Goal: Task Accomplishment & Management: Use online tool/utility

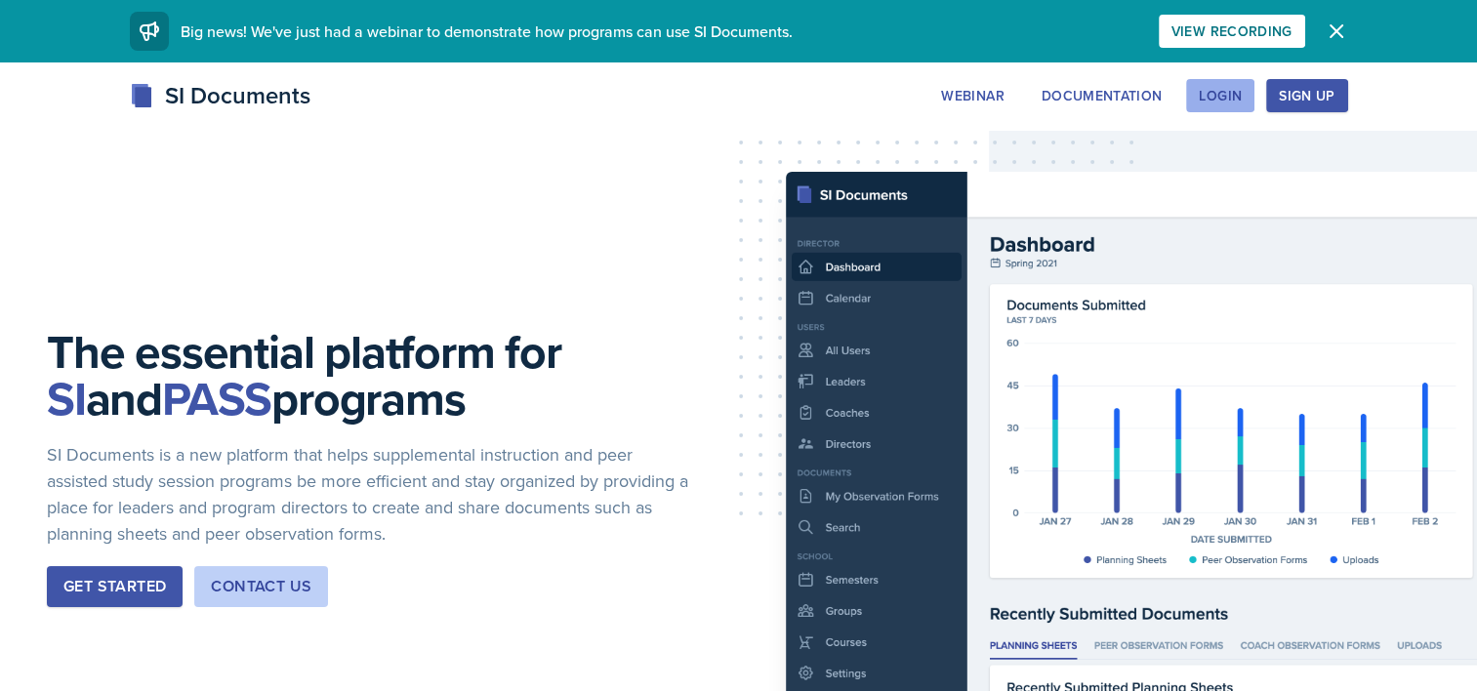
click at [1225, 98] on div "Login" at bounding box center [1220, 96] width 43 height 16
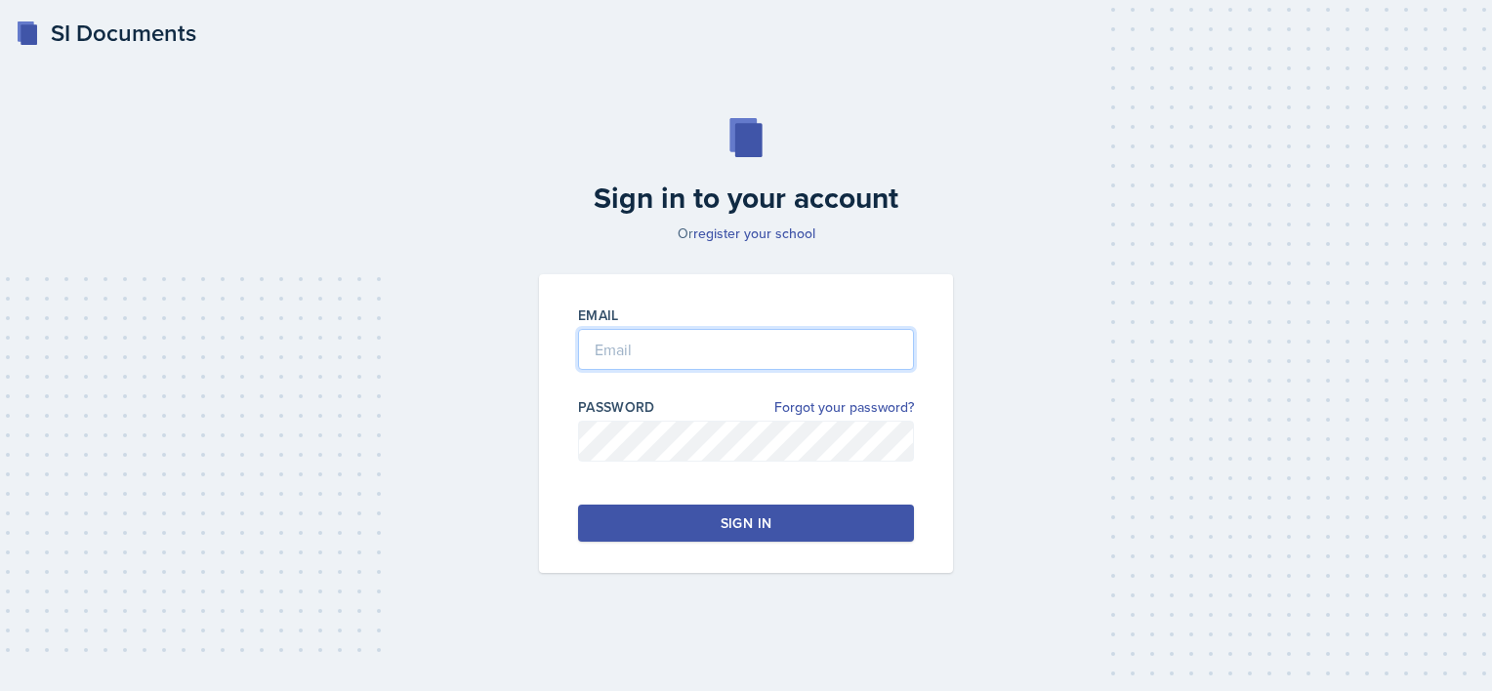
type input "[EMAIL_ADDRESS][DOMAIN_NAME]"
click at [804, 531] on button "Sign in" at bounding box center [746, 523] width 336 height 37
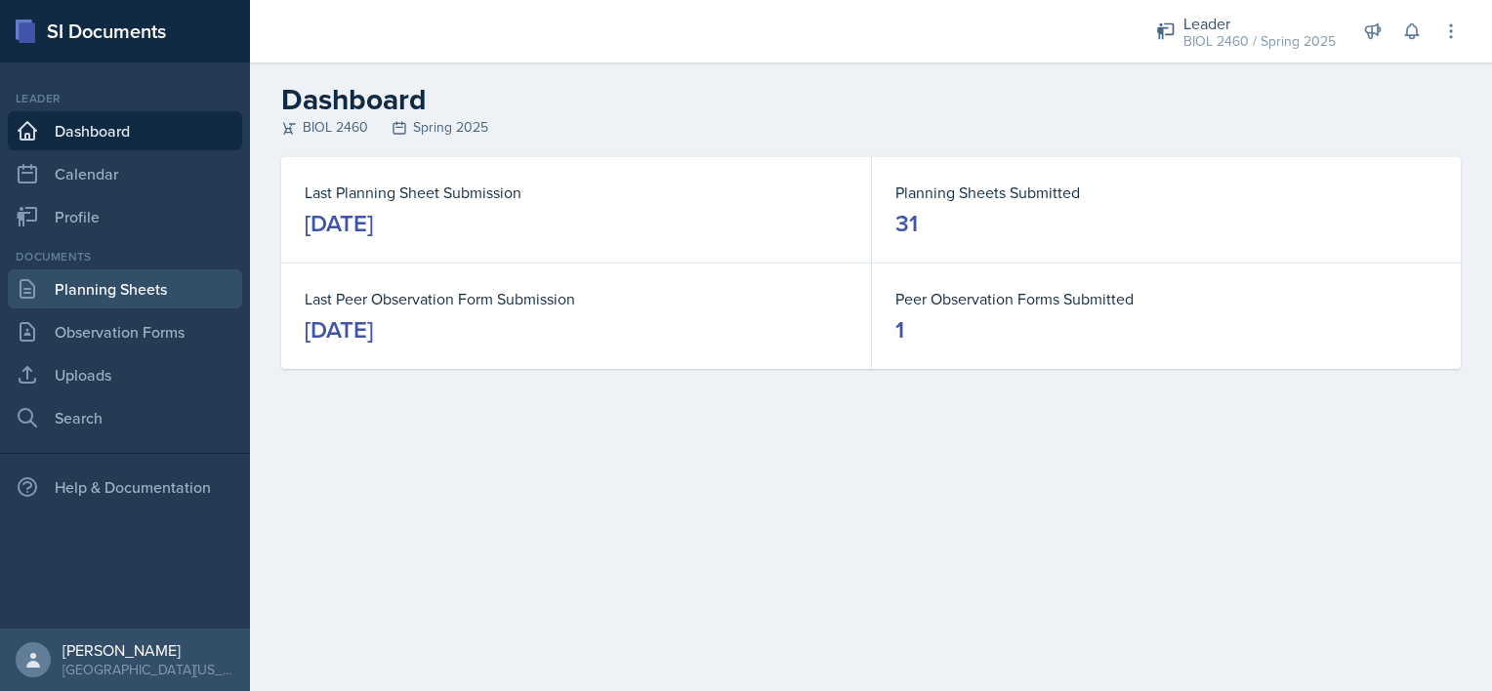
click at [110, 291] on link "Planning Sheets" at bounding box center [125, 288] width 234 height 39
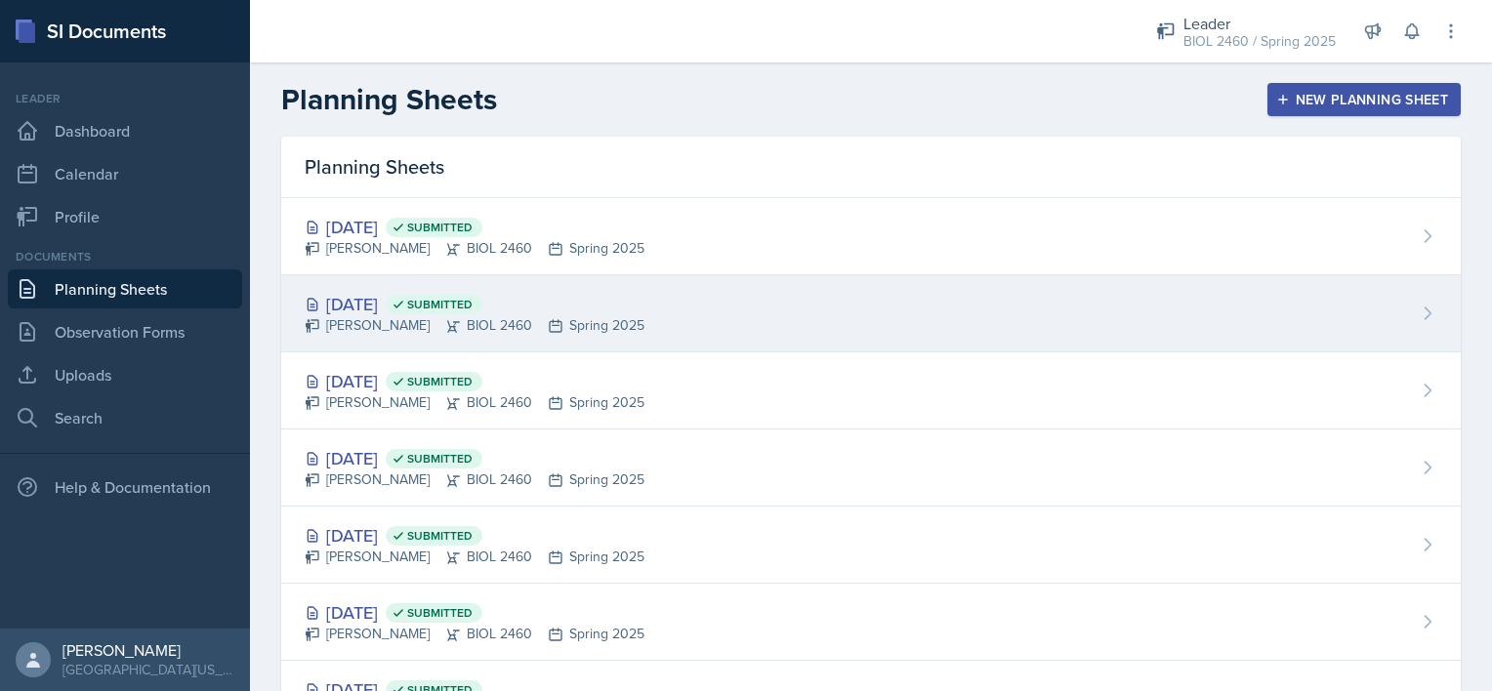
click at [417, 322] on div "[PERSON_NAME] BIOL 2460 Spring 2025" at bounding box center [475, 325] width 340 height 21
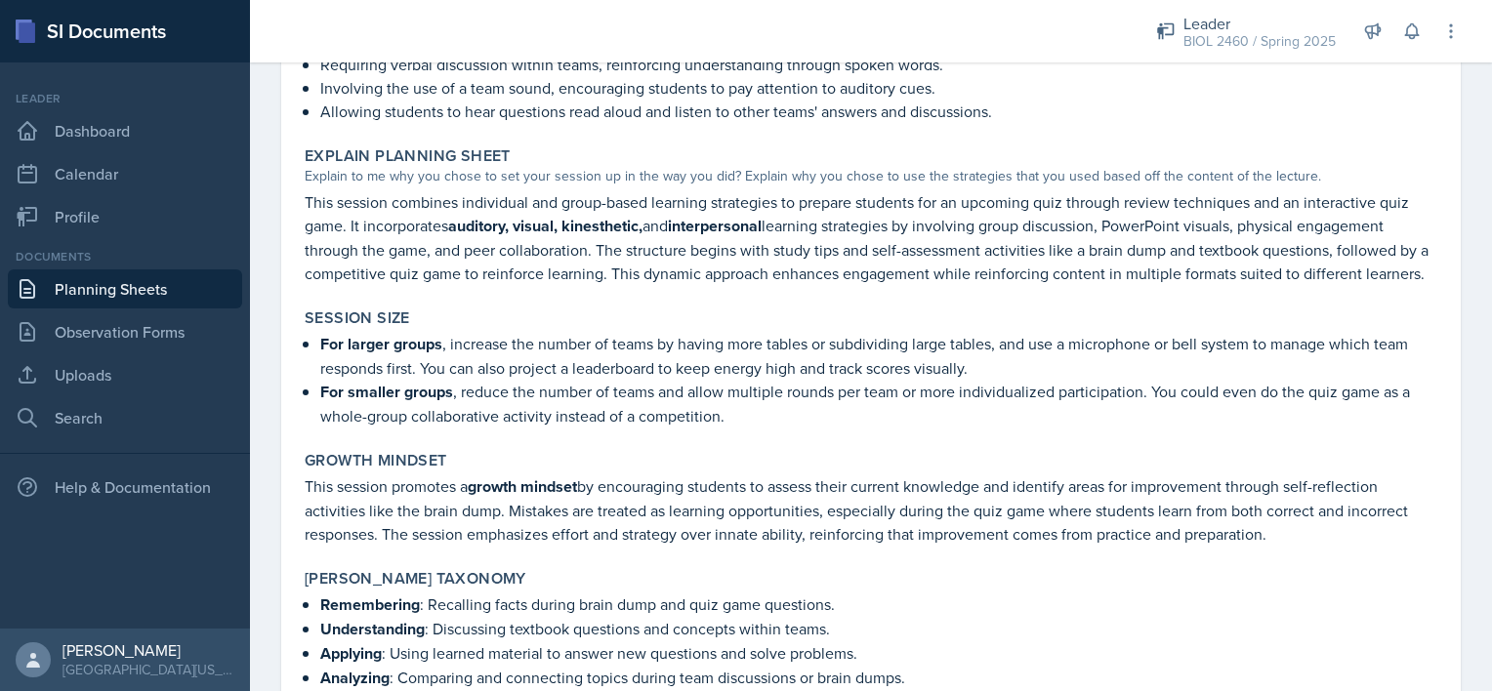
scroll to position [1405, 0]
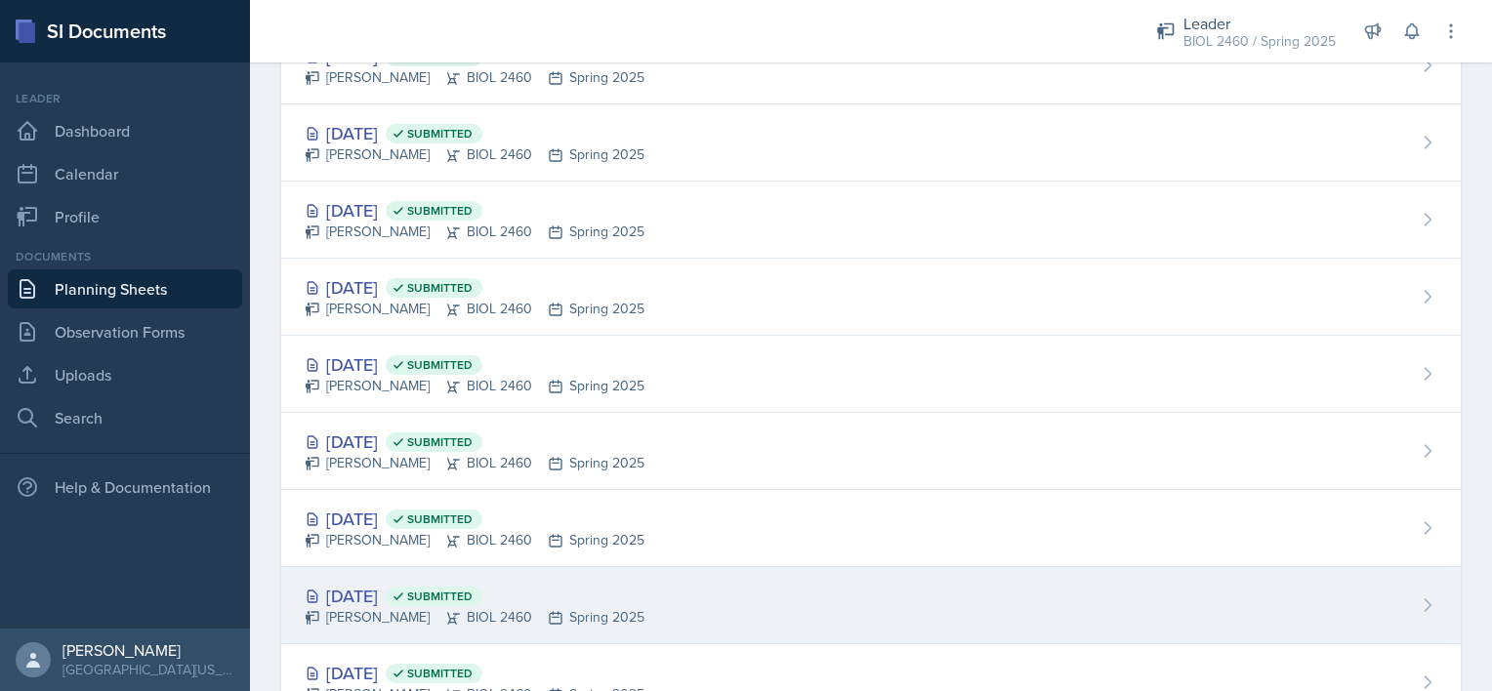
click at [380, 584] on div "[DATE] Submitted" at bounding box center [475, 596] width 340 height 26
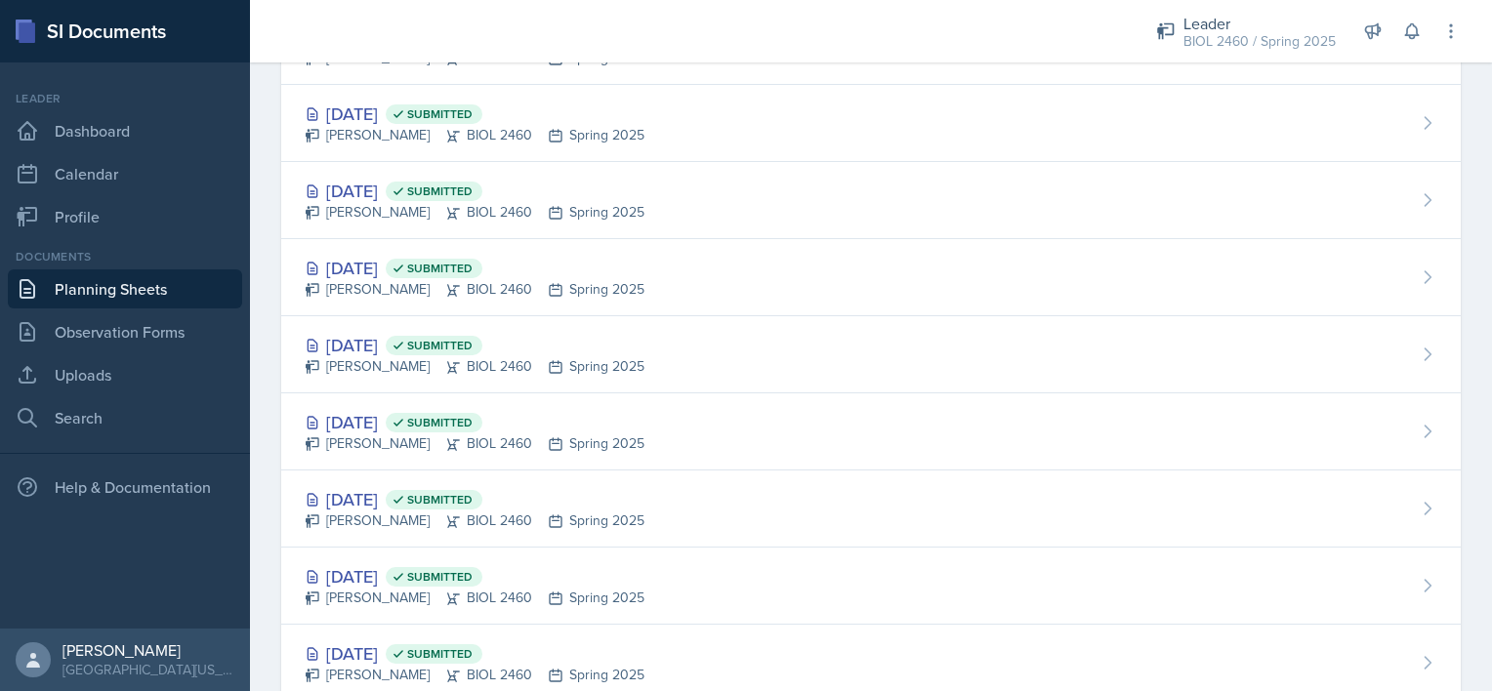
scroll to position [1246, 0]
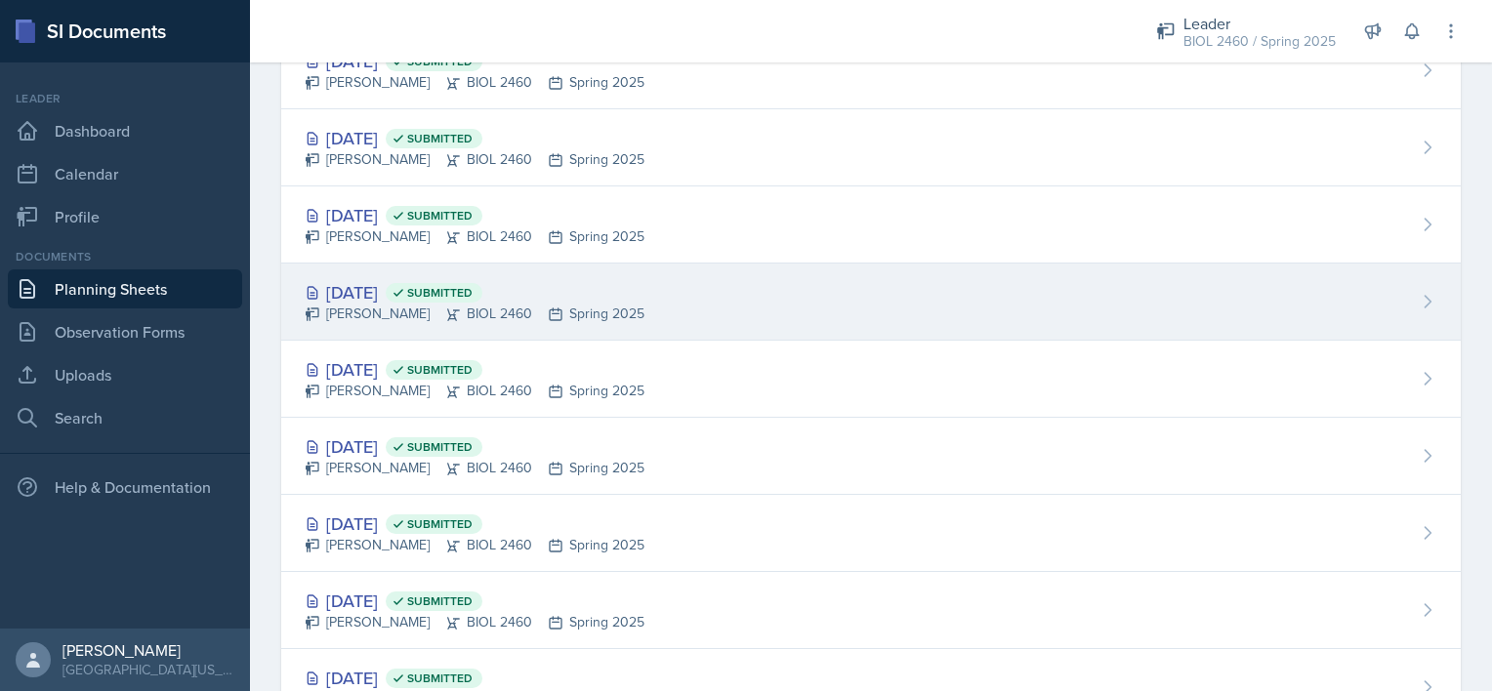
click at [389, 312] on div "[PERSON_NAME] BIOL 2460 Spring 2025" at bounding box center [475, 314] width 340 height 21
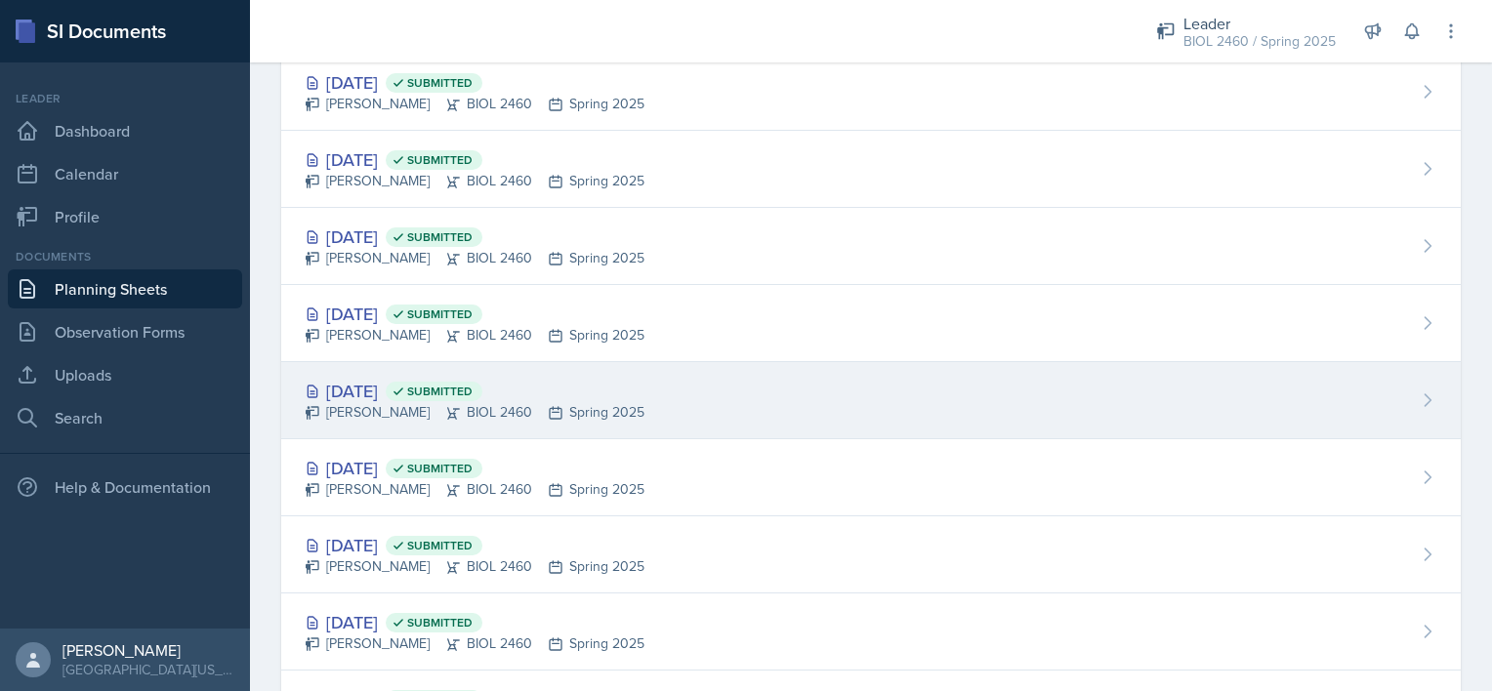
scroll to position [1062, 0]
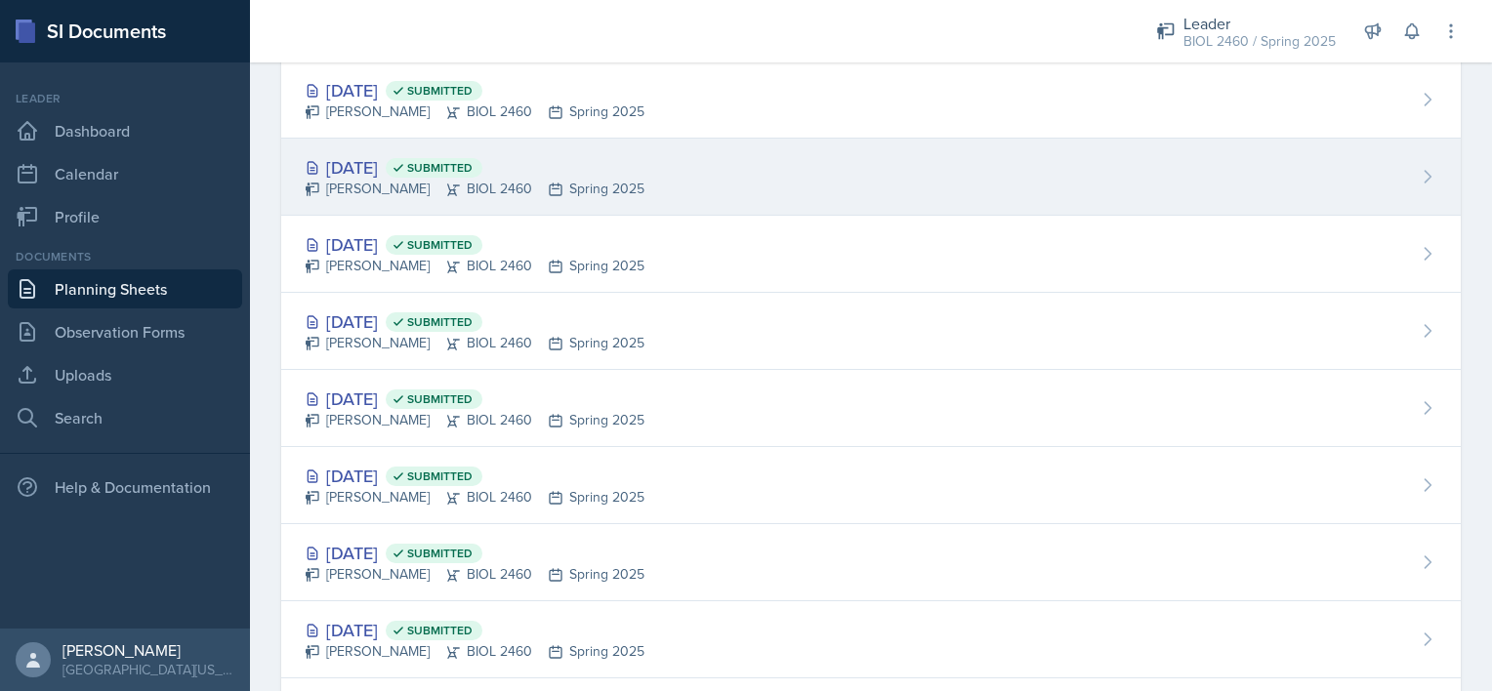
click at [400, 193] on div "[PERSON_NAME] BIOL 2460 Spring 2025" at bounding box center [475, 189] width 340 height 21
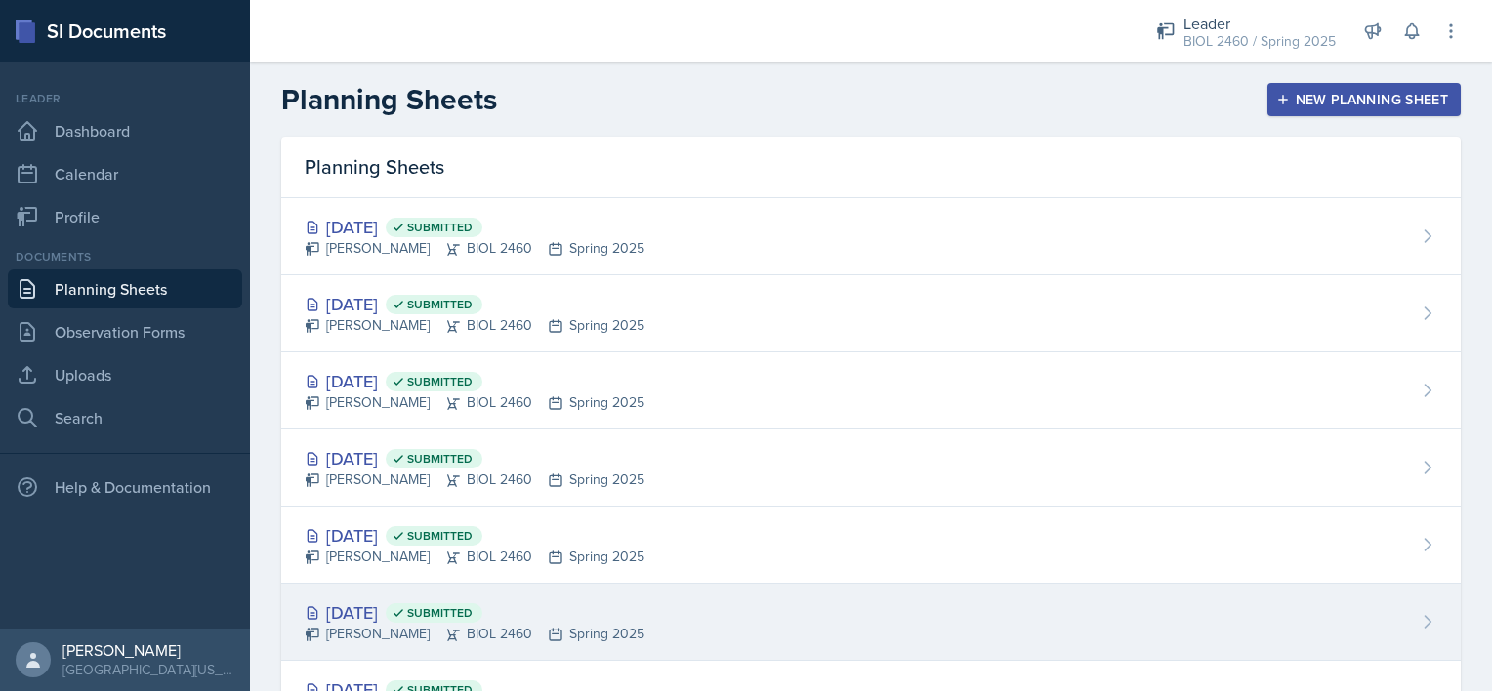
click at [378, 599] on div "[DATE] Submitted" at bounding box center [475, 612] width 340 height 26
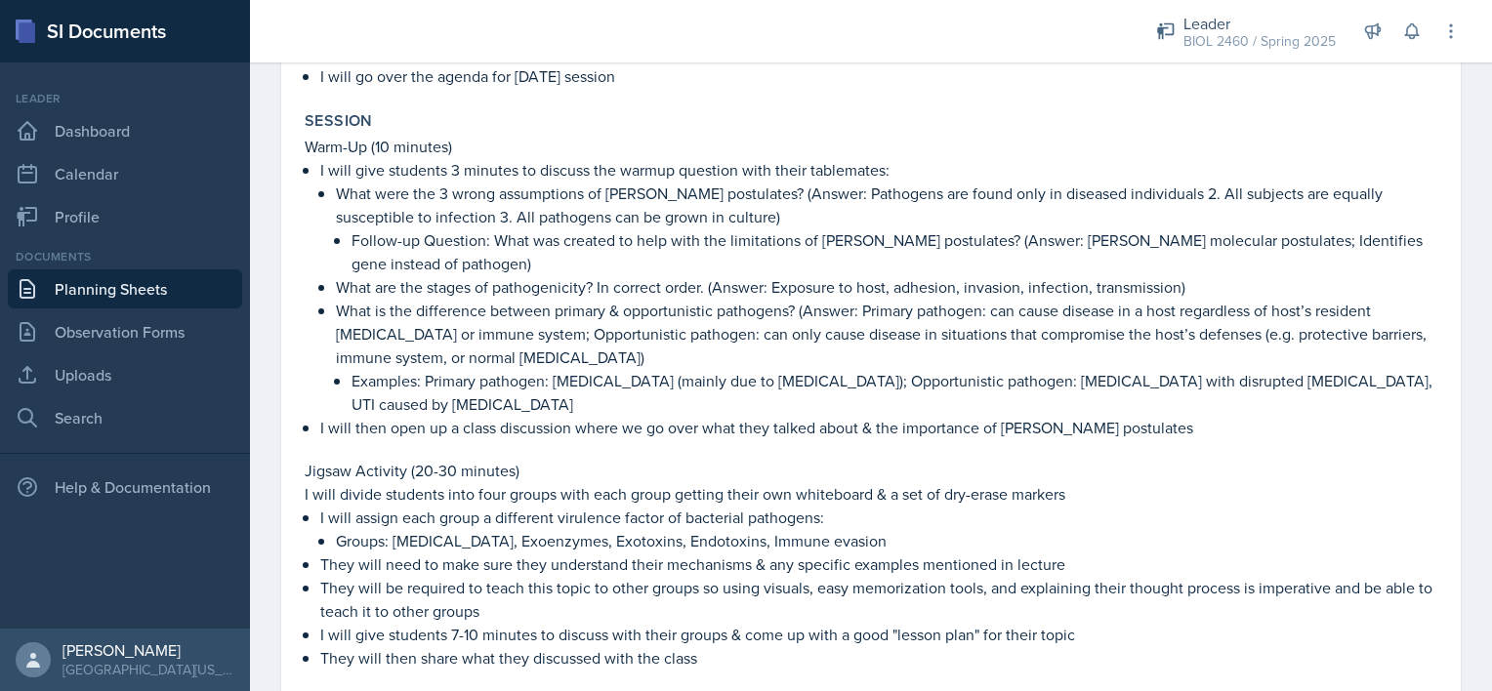
scroll to position [803, 0]
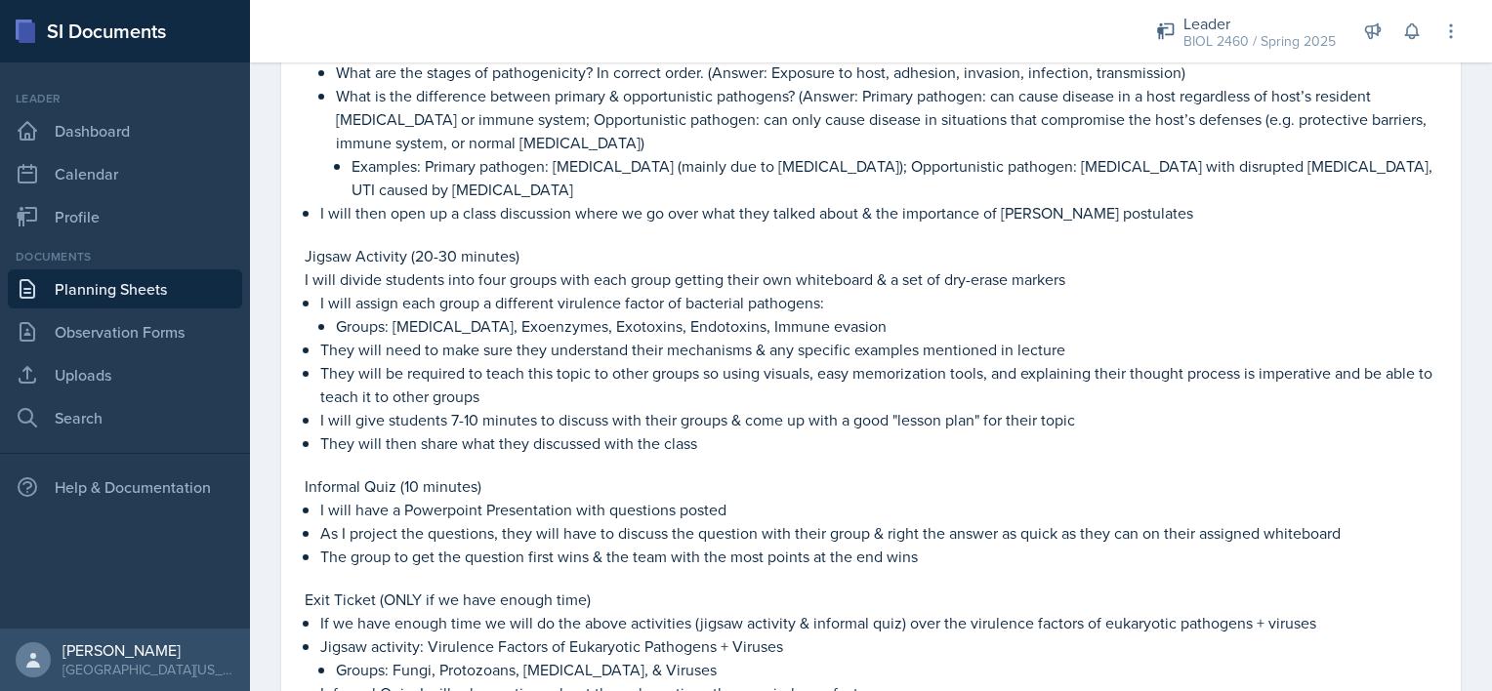
click at [639, 553] on p "The group to get the question first wins & the team with the most points at the…" at bounding box center [878, 556] width 1117 height 23
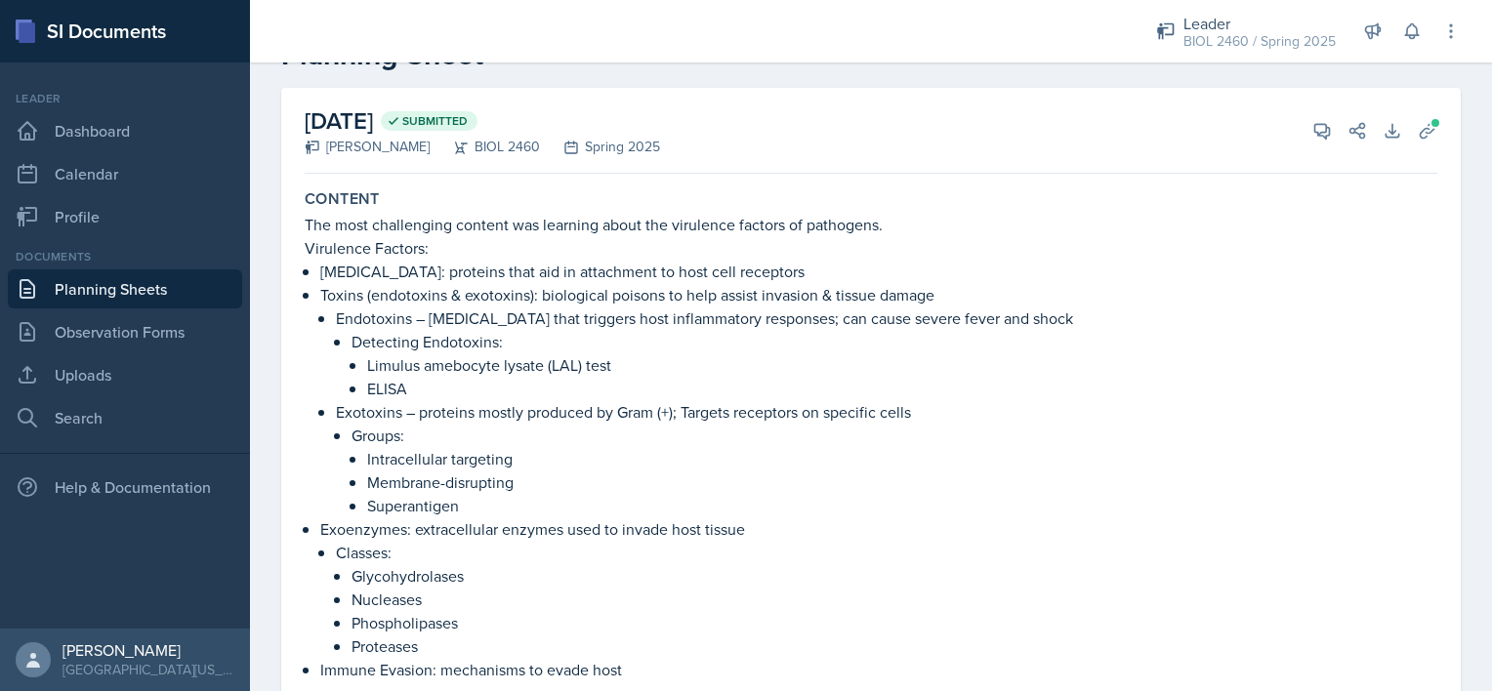
scroll to position [0, 0]
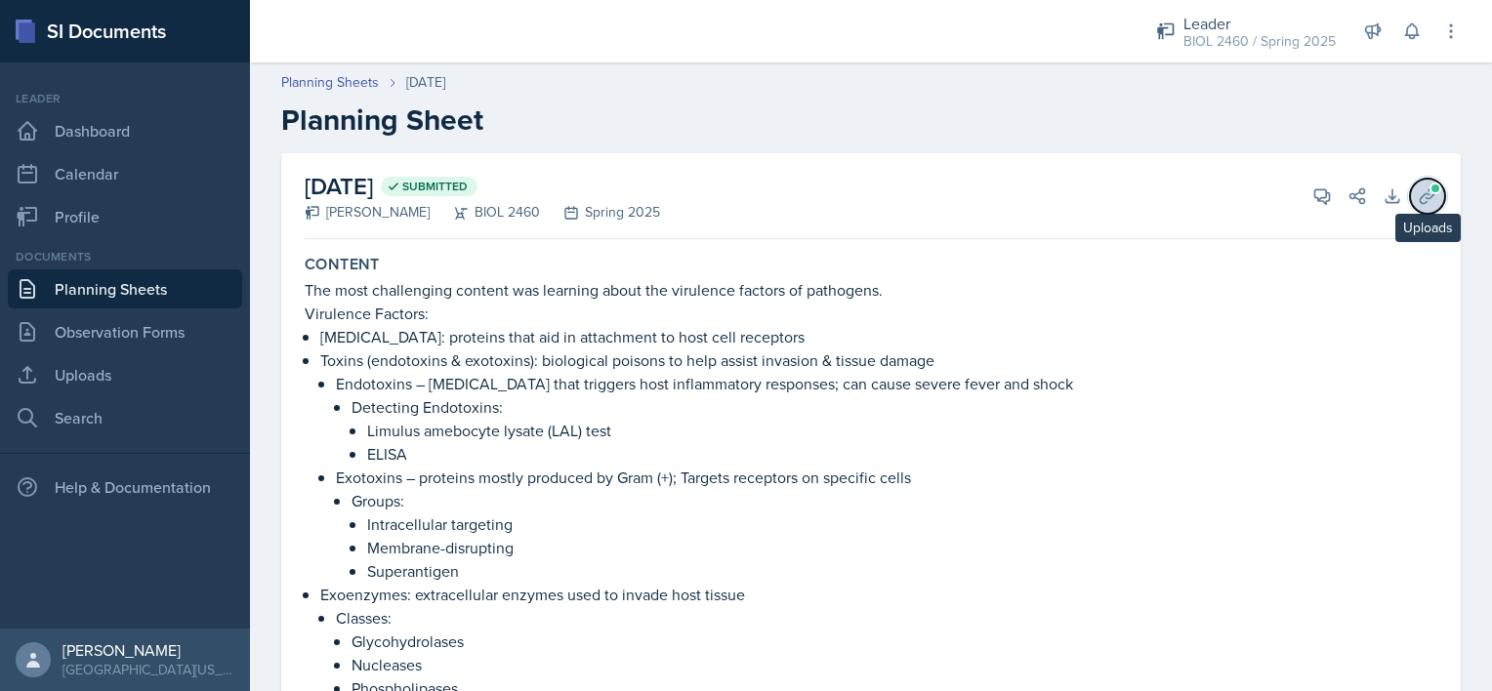
click at [1417, 186] on icon at bounding box center [1427, 196] width 20 height 20
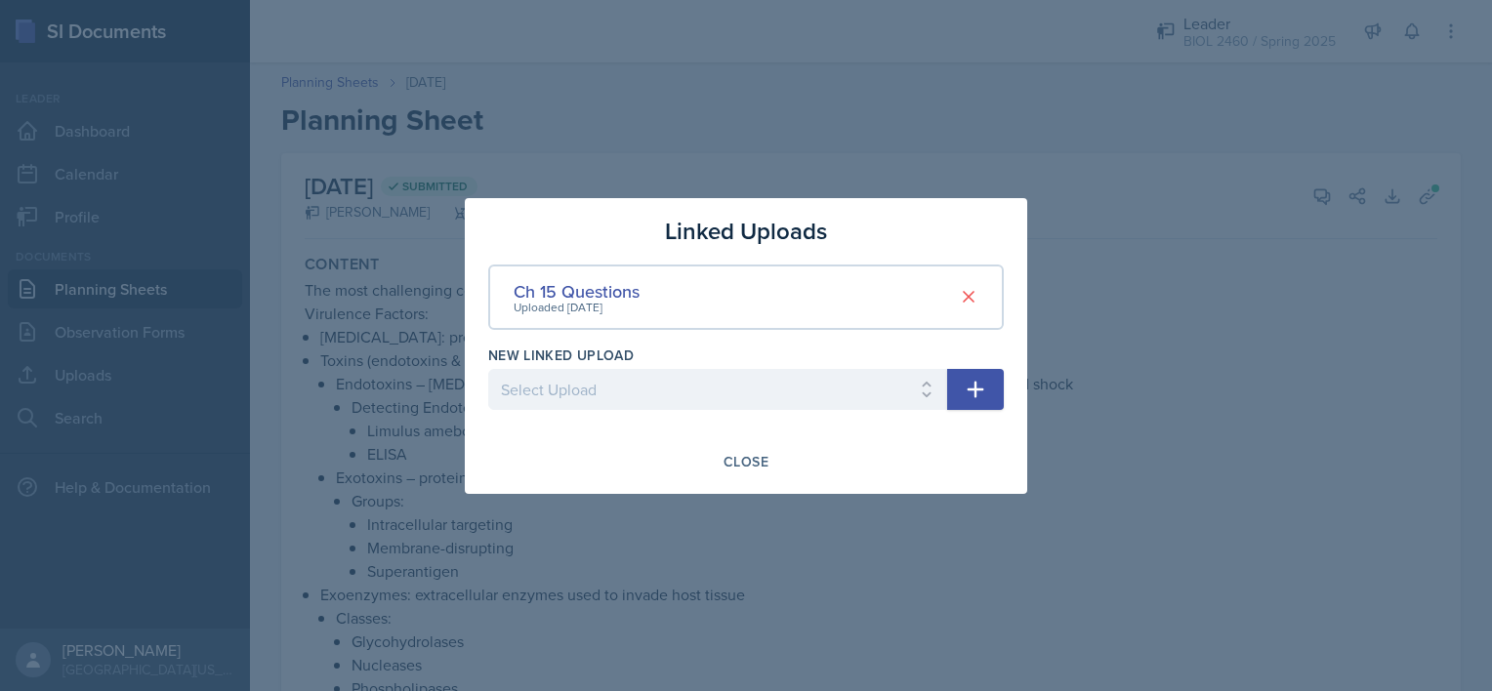
click at [1138, 366] on div at bounding box center [746, 345] width 1492 height 691
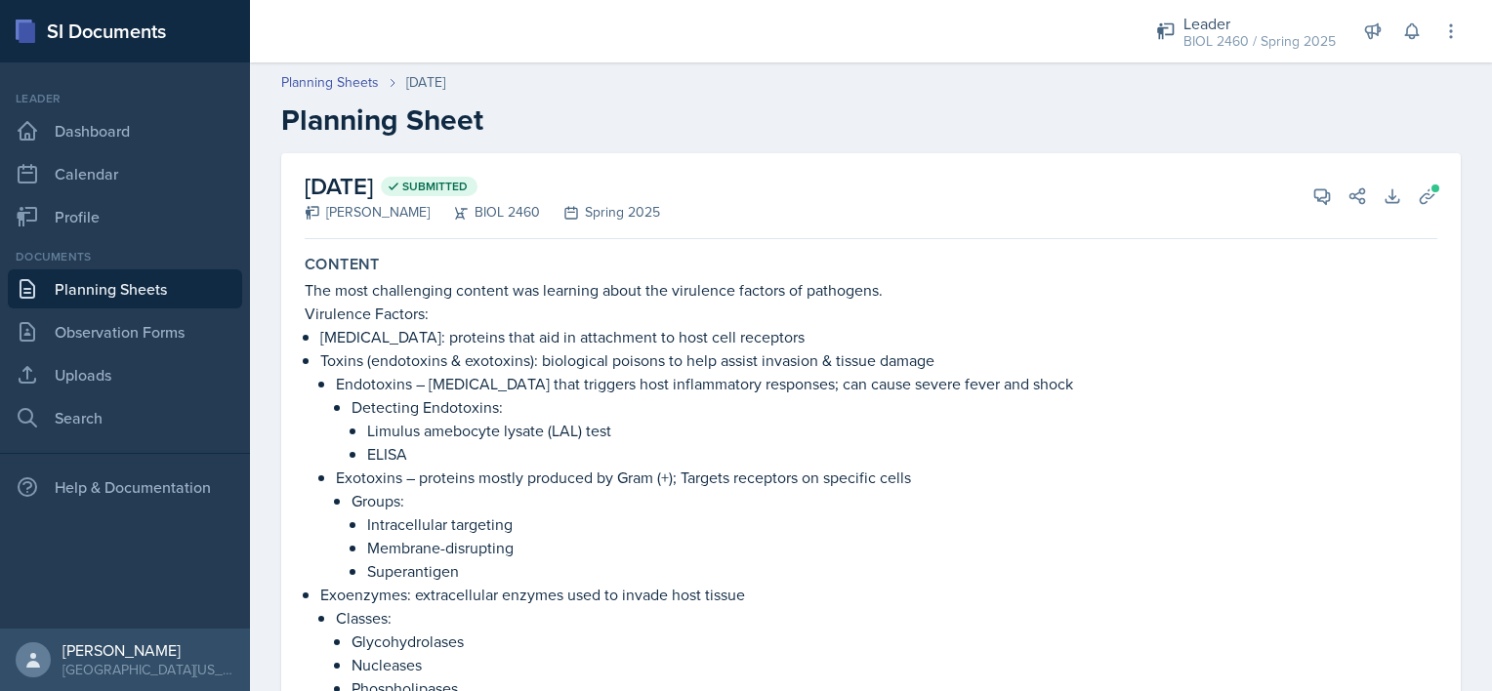
click at [146, 283] on link "Planning Sheets" at bounding box center [125, 288] width 234 height 39
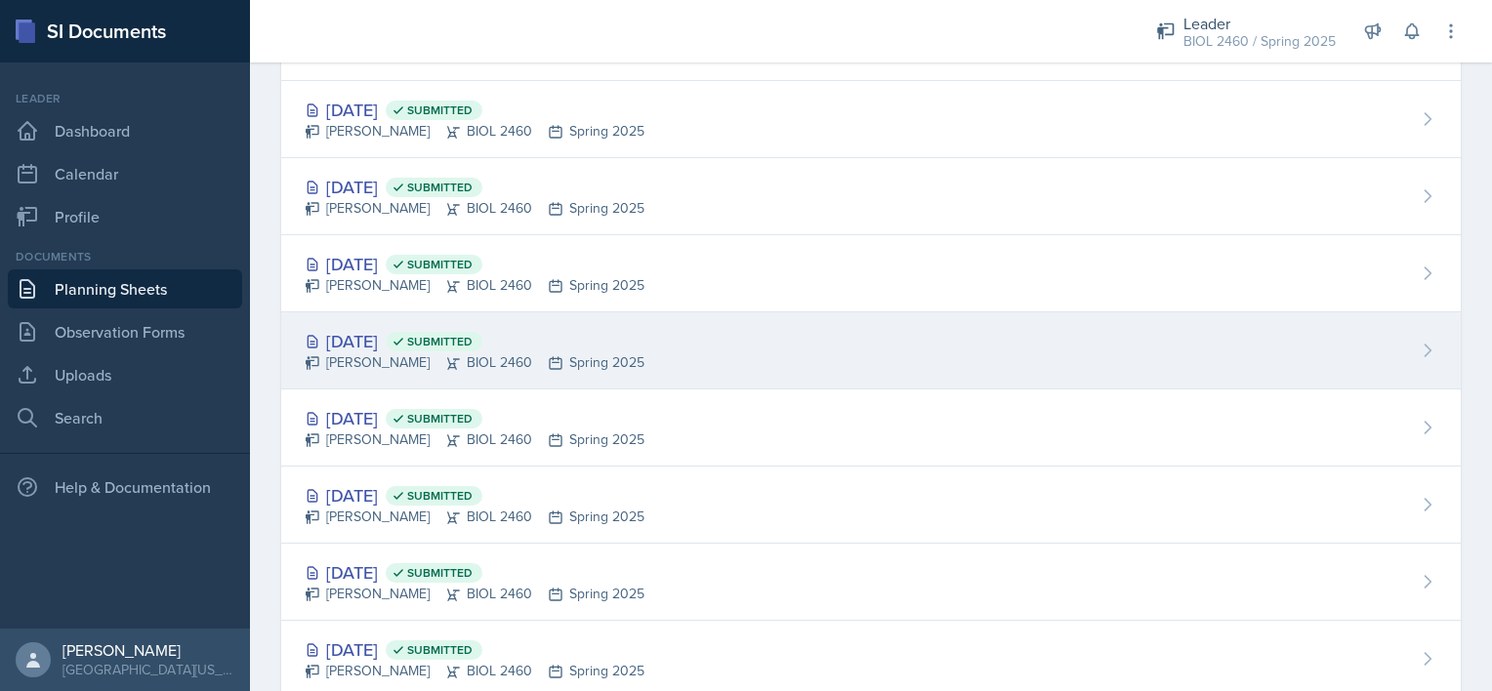
scroll to position [273, 0]
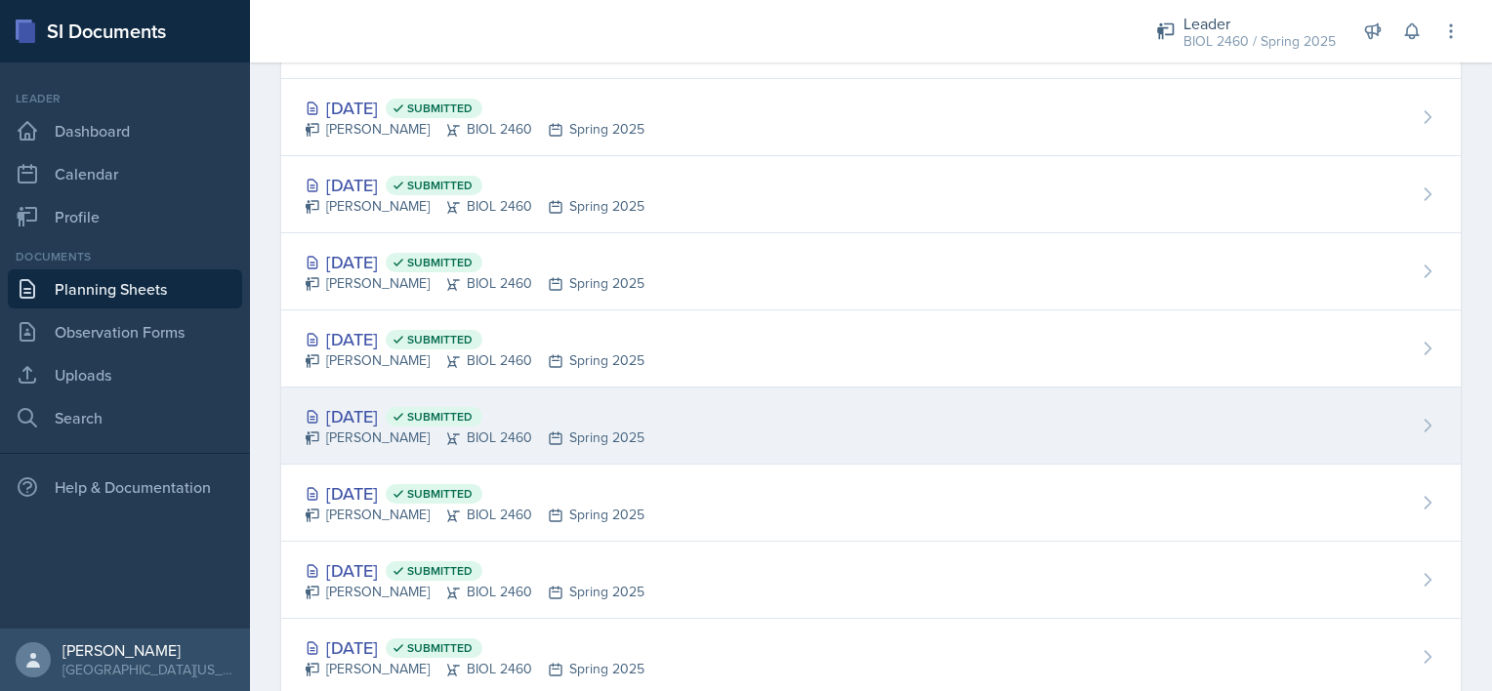
click at [386, 422] on div "[DATE] Submitted" at bounding box center [475, 416] width 340 height 26
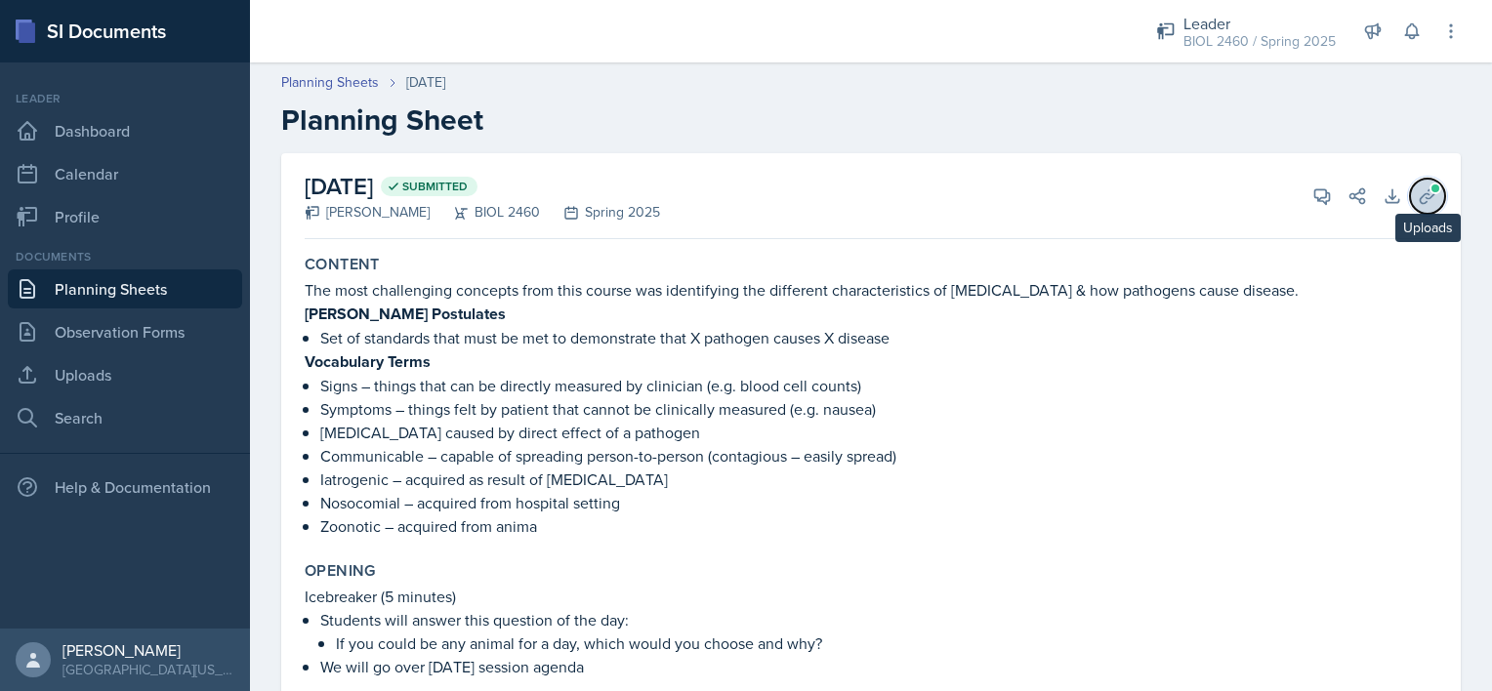
click at [1417, 196] on icon at bounding box center [1427, 196] width 20 height 20
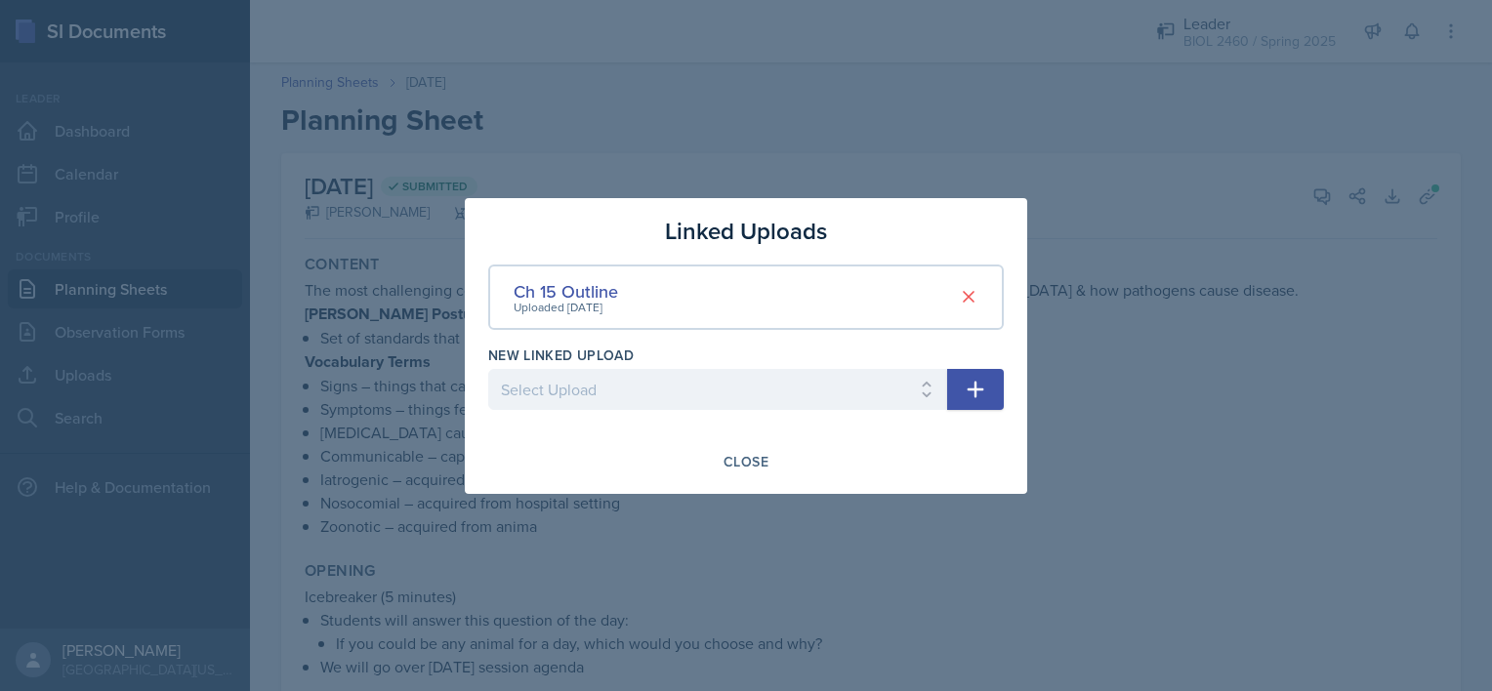
click at [1184, 334] on div at bounding box center [746, 345] width 1492 height 691
